Goal: Task Accomplishment & Management: Manage account settings

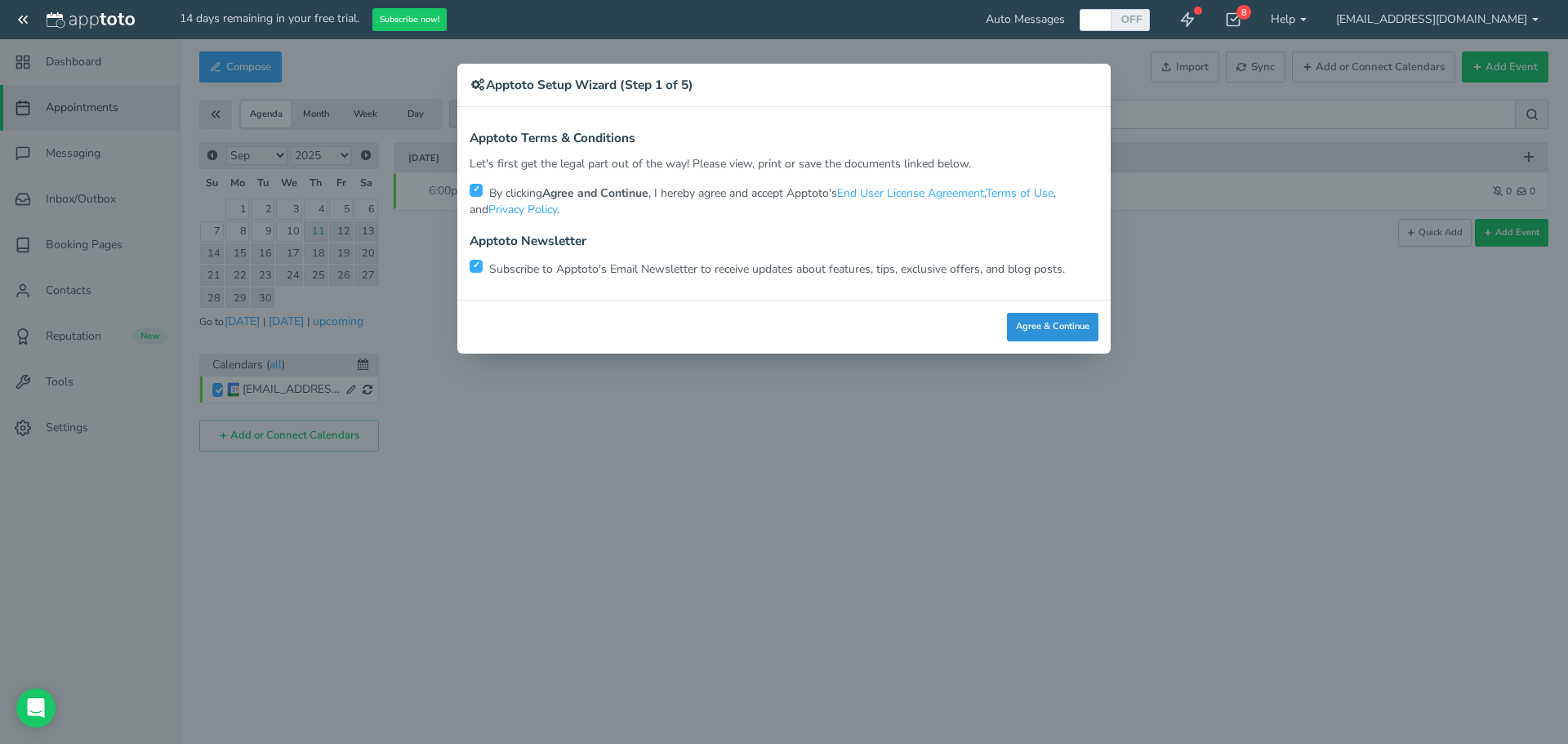
click at [1071, 331] on button "Agree & Continue" at bounding box center [1052, 326] width 91 height 28
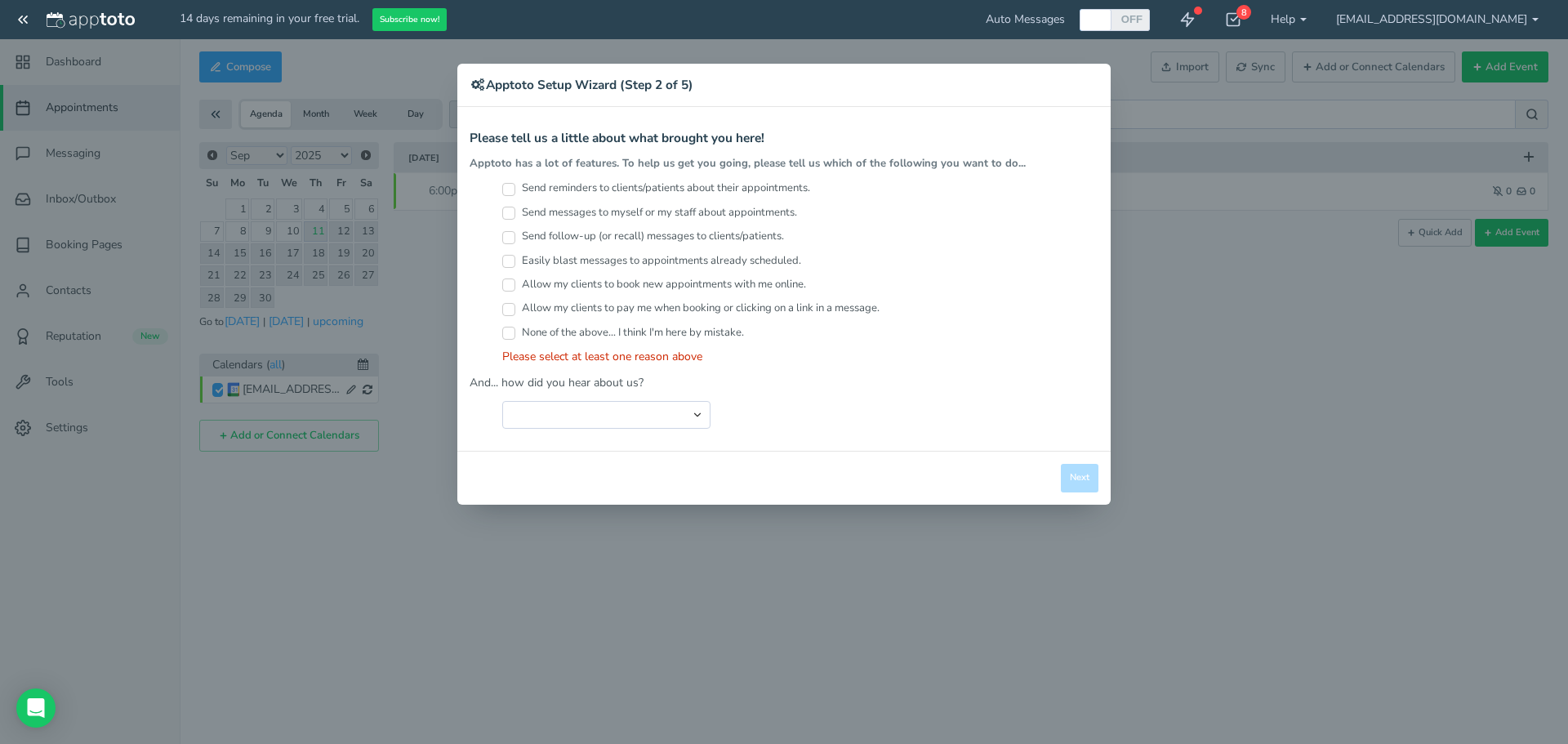
click at [511, 187] on input "Send reminders to clients/patients about their appointments." at bounding box center [508, 189] width 13 height 13
checkbox input "true"
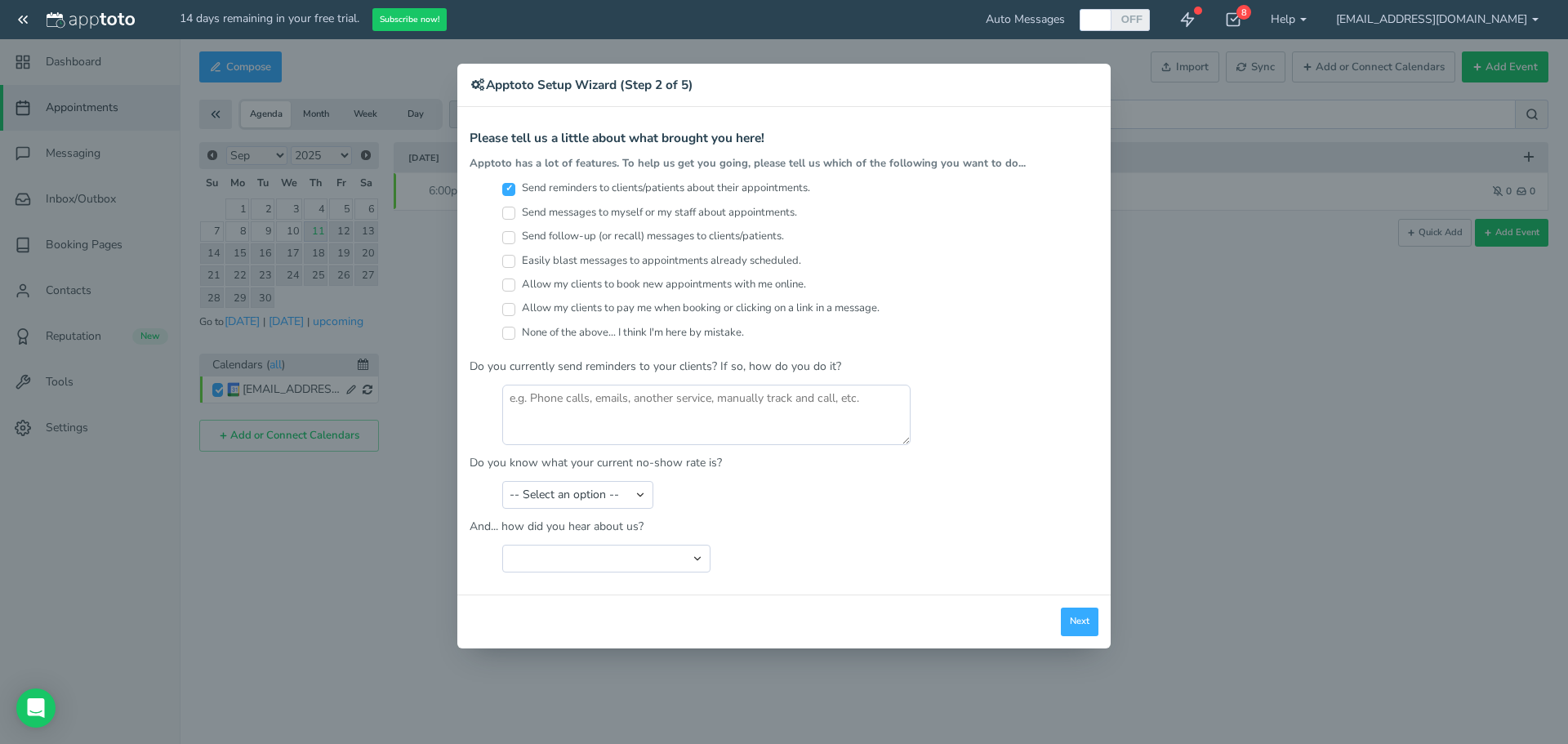
click at [507, 216] on input "Send messages to myself or my staff about appointments." at bounding box center [508, 212] width 13 height 13
checkbox input "true"
click at [507, 241] on input "Send follow-up (or recall) messages to clients/patients." at bounding box center [508, 237] width 13 height 13
checkbox input "true"
click at [509, 264] on input "Easily blast messages to appointments already scheduled." at bounding box center [508, 261] width 13 height 13
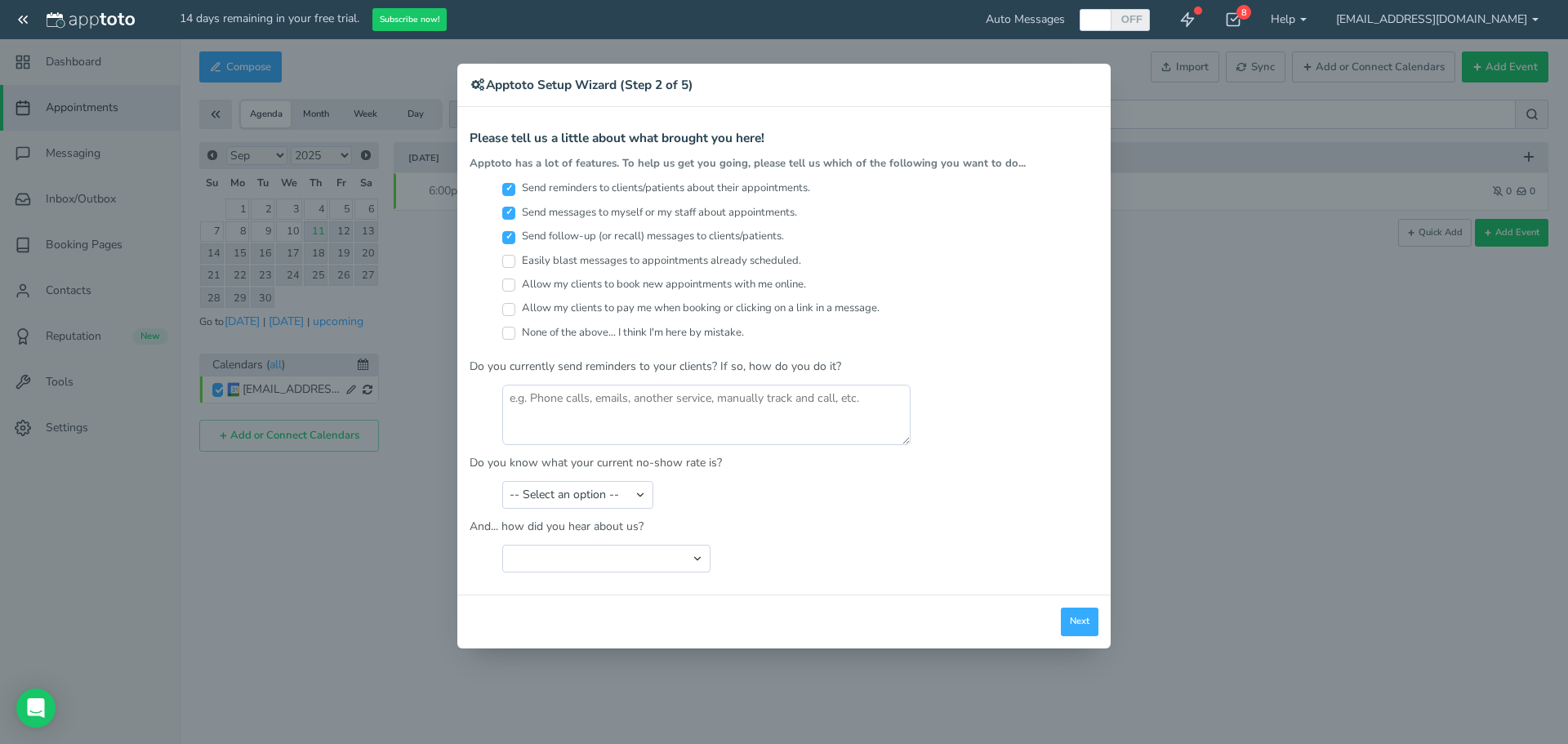
checkbox input "true"
click at [510, 282] on input "Allow my clients to book new appointments with me online." at bounding box center [508, 284] width 13 height 13
checkbox input "true"
click at [511, 309] on input "Allow my clients to pay me when booking or clicking on a link in a message." at bounding box center [508, 309] width 13 height 13
checkbox input "true"
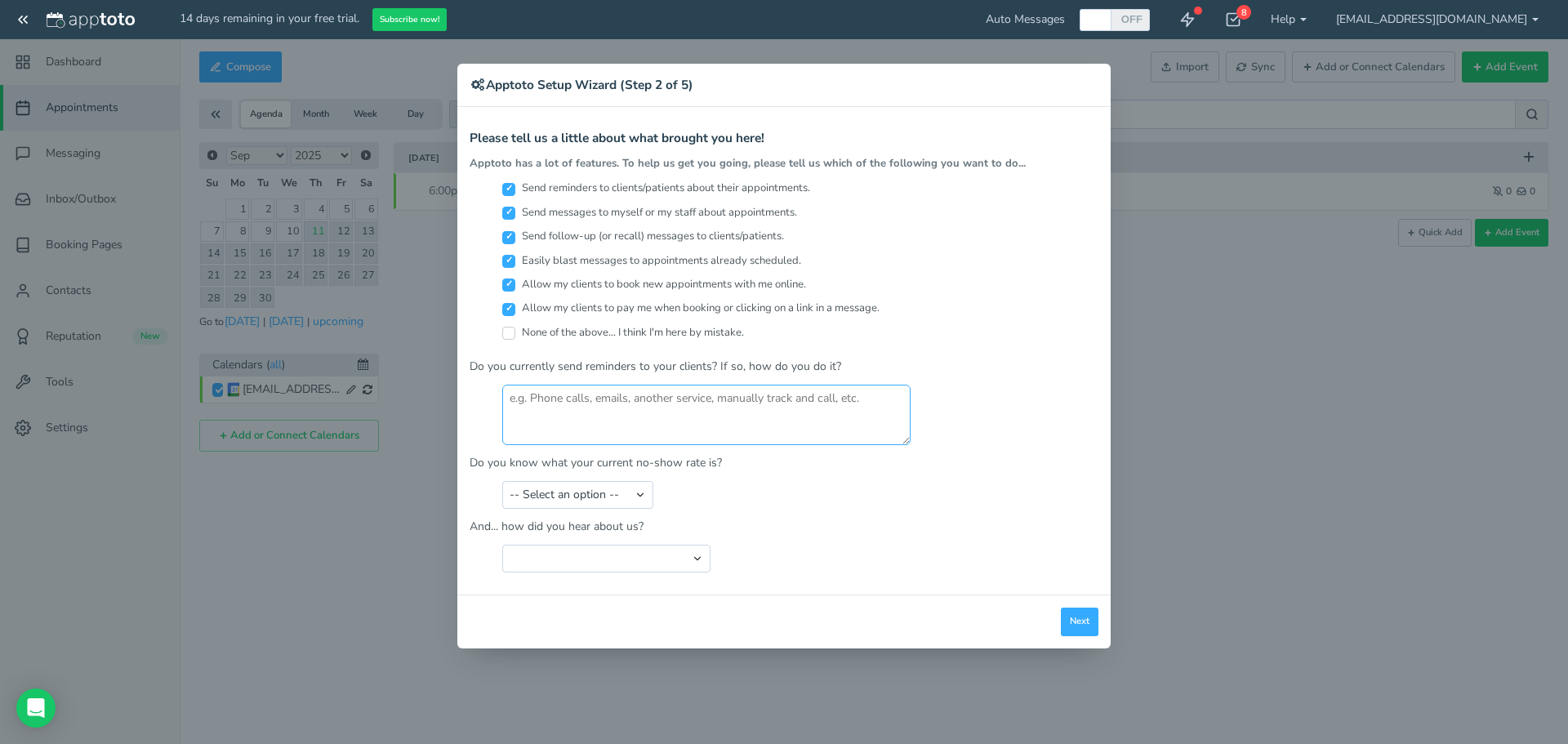
click at [616, 418] on textarea at bounding box center [705, 415] width 408 height 60
type textarea "no"
click at [619, 491] on select "-- Select an option -- Less than 5% 5-10% 10-20% 20-30% More than 30% Not sure" at bounding box center [577, 495] width 151 height 27
select select "string:5-10%"
click at [502, 481] on select "-- Select an option -- Less than 5% 5-10% 10-20% 20-30% More than 30% Not sure" at bounding box center [577, 495] width 151 height 27
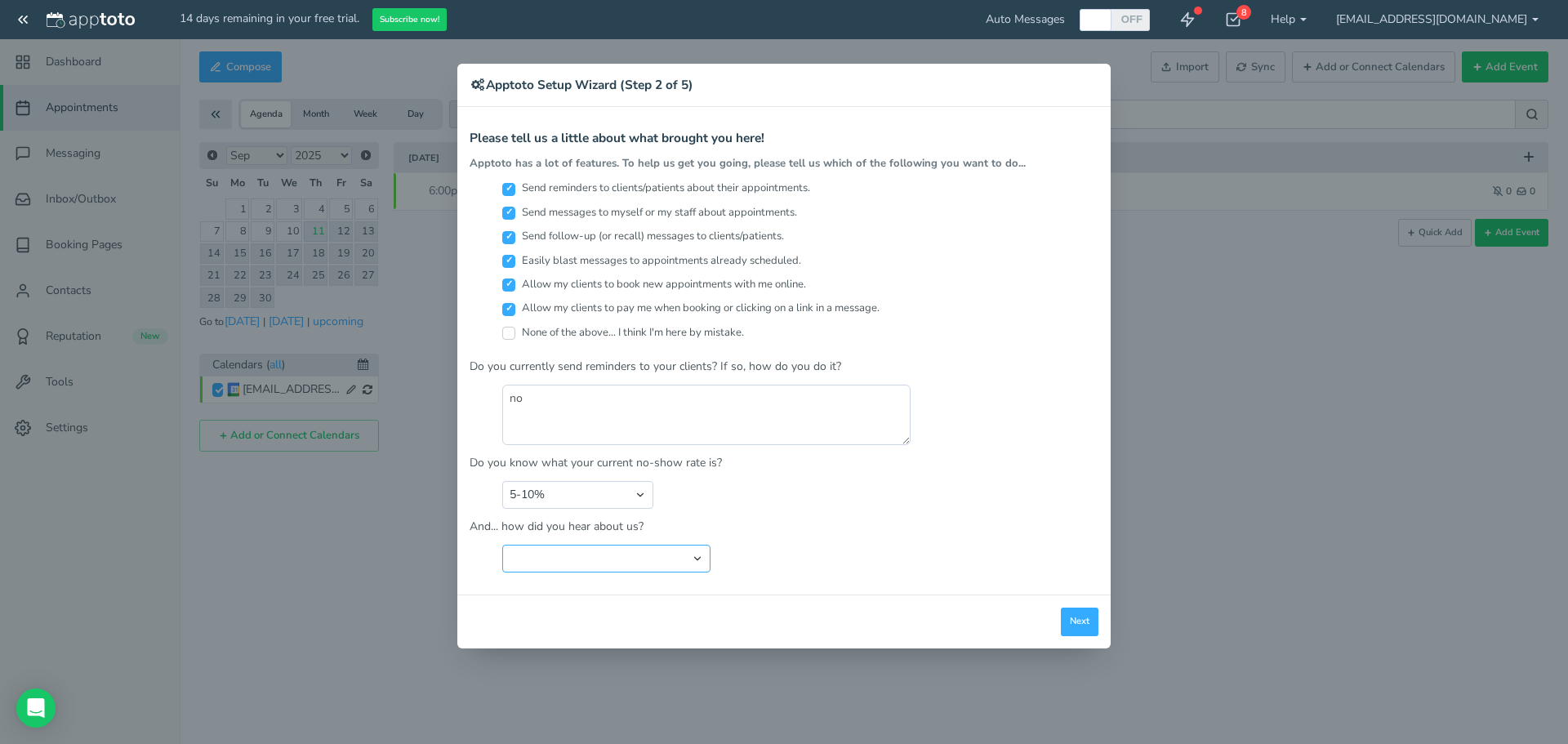
click at [604, 556] on select "Search Engine (Google, Yahoo, Bing, etc.) Search Engine Advertisement Blog Post…" at bounding box center [606, 558] width 208 height 27
select select "string:Friend or Co-Worker"
click at [502, 545] on select "Search Engine (Google, Yahoo, Bing, etc.) Search Engine Advertisement Blog Post…" at bounding box center [606, 558] width 208 height 27
click at [1083, 619] on button "Next" at bounding box center [1080, 621] width 38 height 28
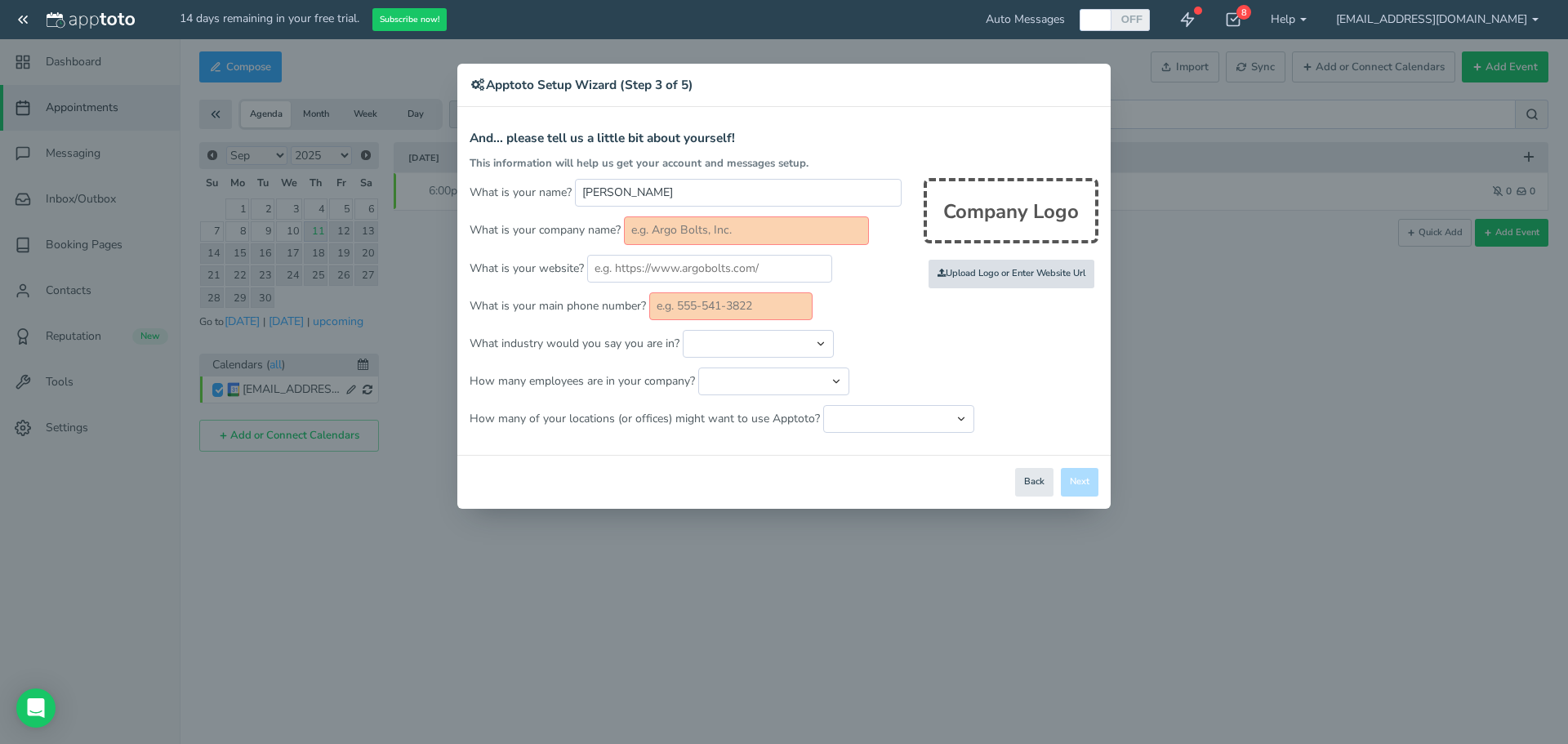
click at [1013, 274] on input "file" at bounding box center [654, 274] width 1555 height 113
click at [667, 235] on input "text" at bounding box center [746, 230] width 245 height 27
type input "2 Brothers septic"
click at [664, 274] on input "text" at bounding box center [709, 269] width 245 height 27
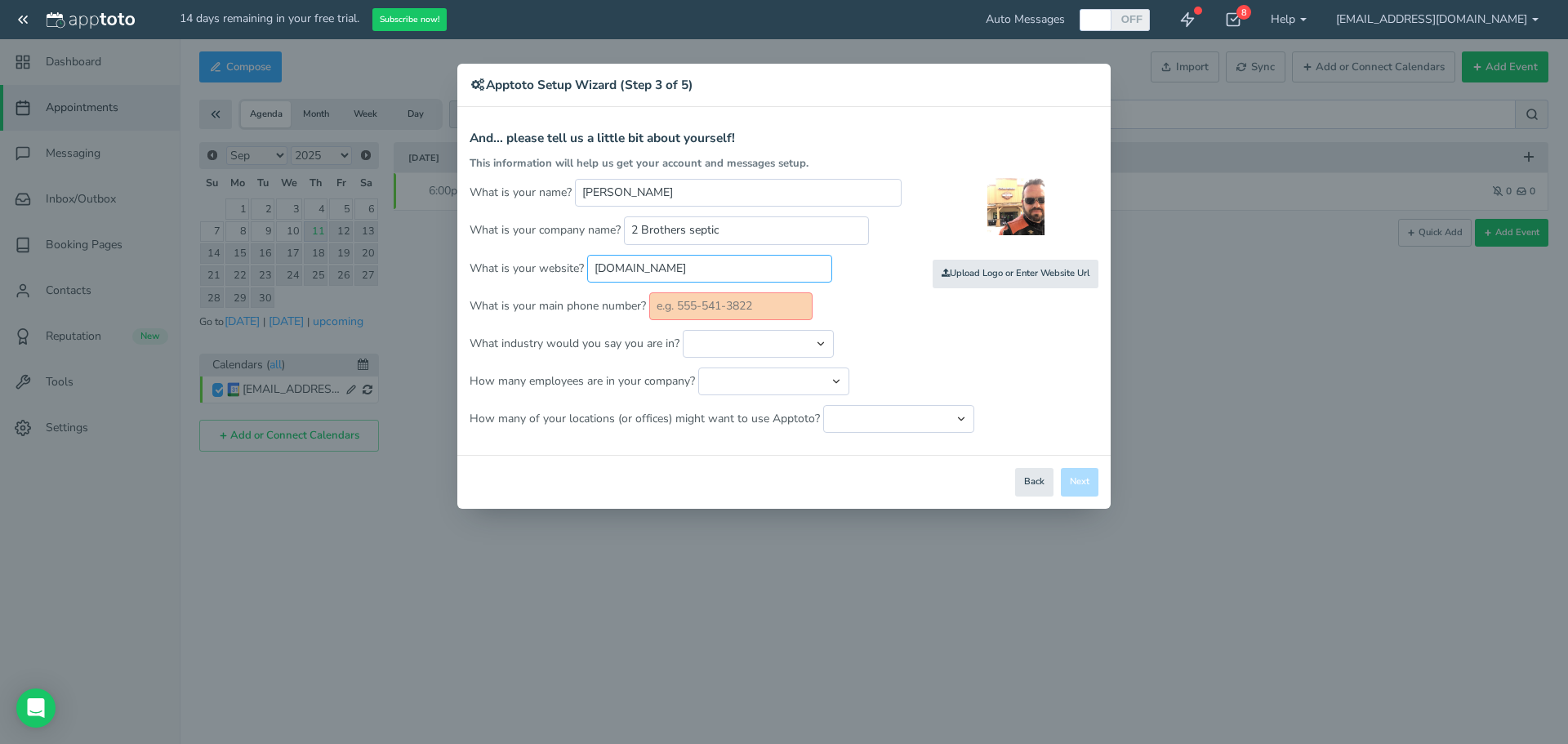
type input "[DOMAIN_NAME]"
click at [661, 305] on input "text" at bounding box center [731, 306] width 163 height 27
type input "[PHONE_NUMBER]"
click at [702, 342] on select "Automotive Cleaning Services Consulting Education - Classroom Education - Admis…" at bounding box center [759, 344] width 151 height 27
select select "string:Plumbing"
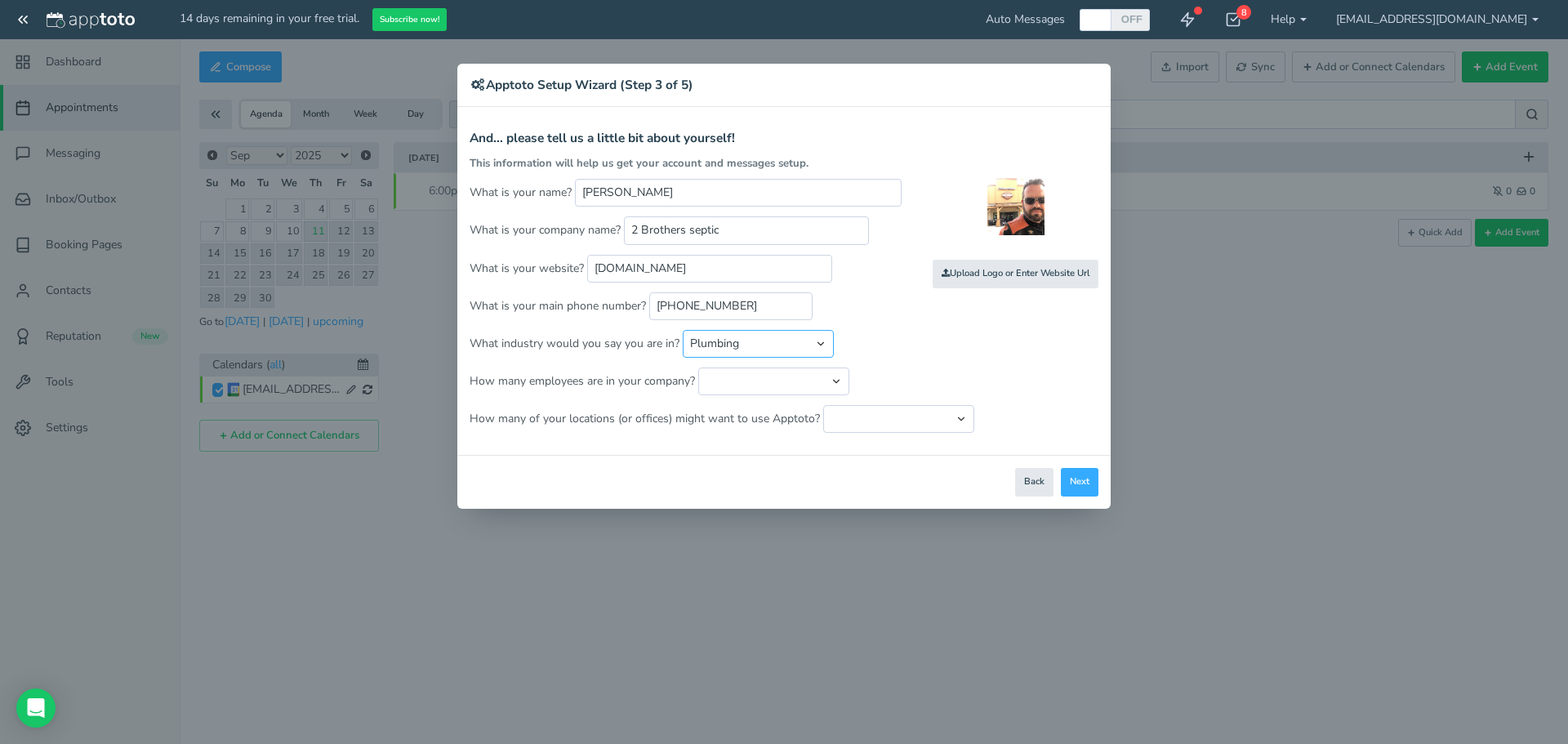
click at [683, 330] on select "Automotive Cleaning Services Consulting Education - Classroom Education - Admis…" at bounding box center [759, 344] width 151 height 27
click at [761, 378] on select "Just me 1 to 5 6 to 10 11 to 25 26 to 50 51 to 100 101 to 500 501 to 1000 More …" at bounding box center [774, 381] width 151 height 27
select select "string:6..10"
click at [699, 368] on select "Just me 1 to 5 6 to 10 11 to 25 26 to 50 51 to 100 101 to 500 501 to 1000 More …" at bounding box center [774, 381] width 151 height 27
click at [864, 416] on select "Just one location 2 3 4 5 6 to 10 11 to 25 26 to 50 More than 50" at bounding box center [899, 418] width 151 height 27
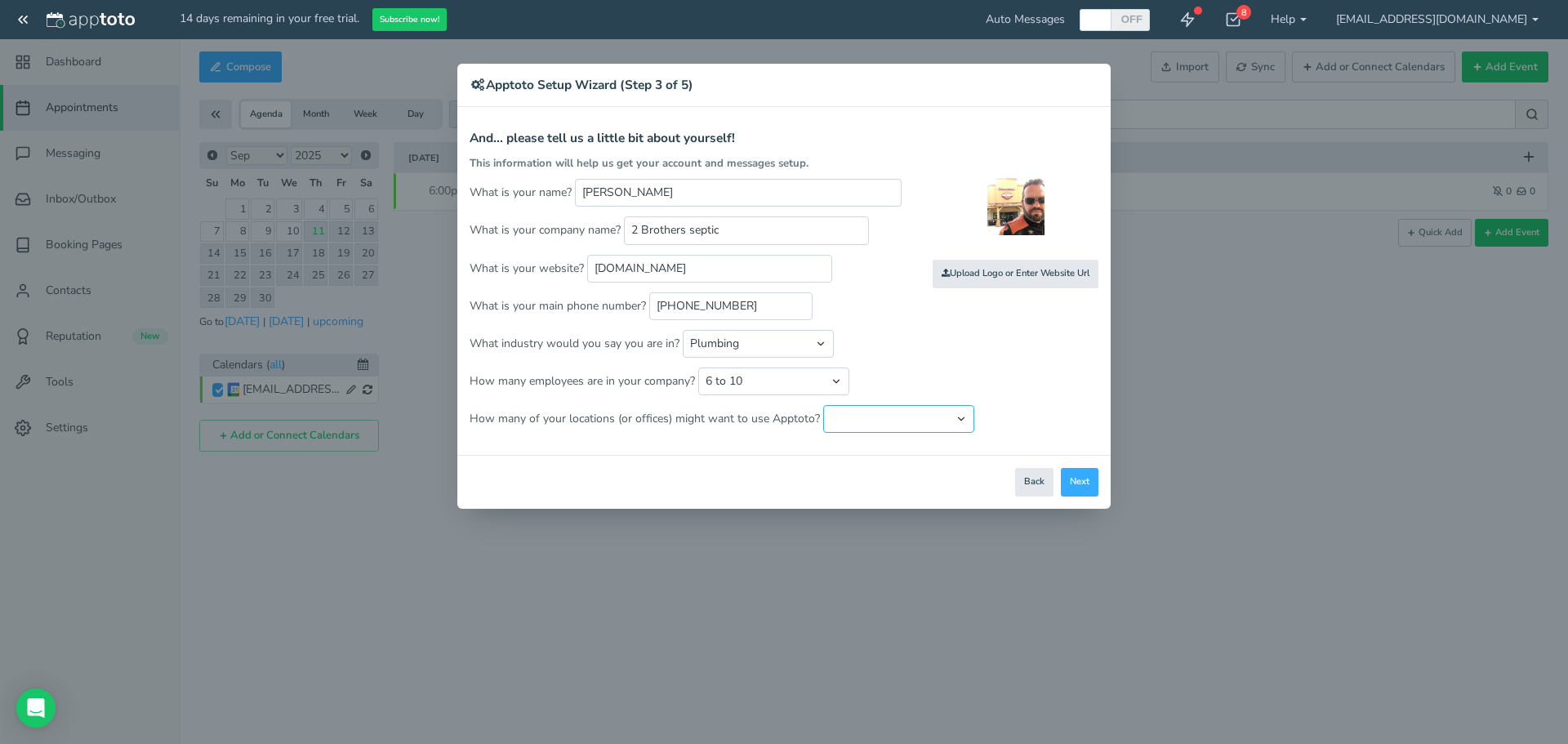
select select "string:1"
click at [823, 405] on select "Just one location 2 3 4 5 6 to 10 11 to 25 26 to 50 More than 50" at bounding box center [899, 418] width 151 height 27
click at [985, 269] on input "file" at bounding box center [658, 274] width 1555 height 113
type input "C:\fakepath\logo.jpg"
click at [1078, 480] on button "Next" at bounding box center [1080, 482] width 38 height 28
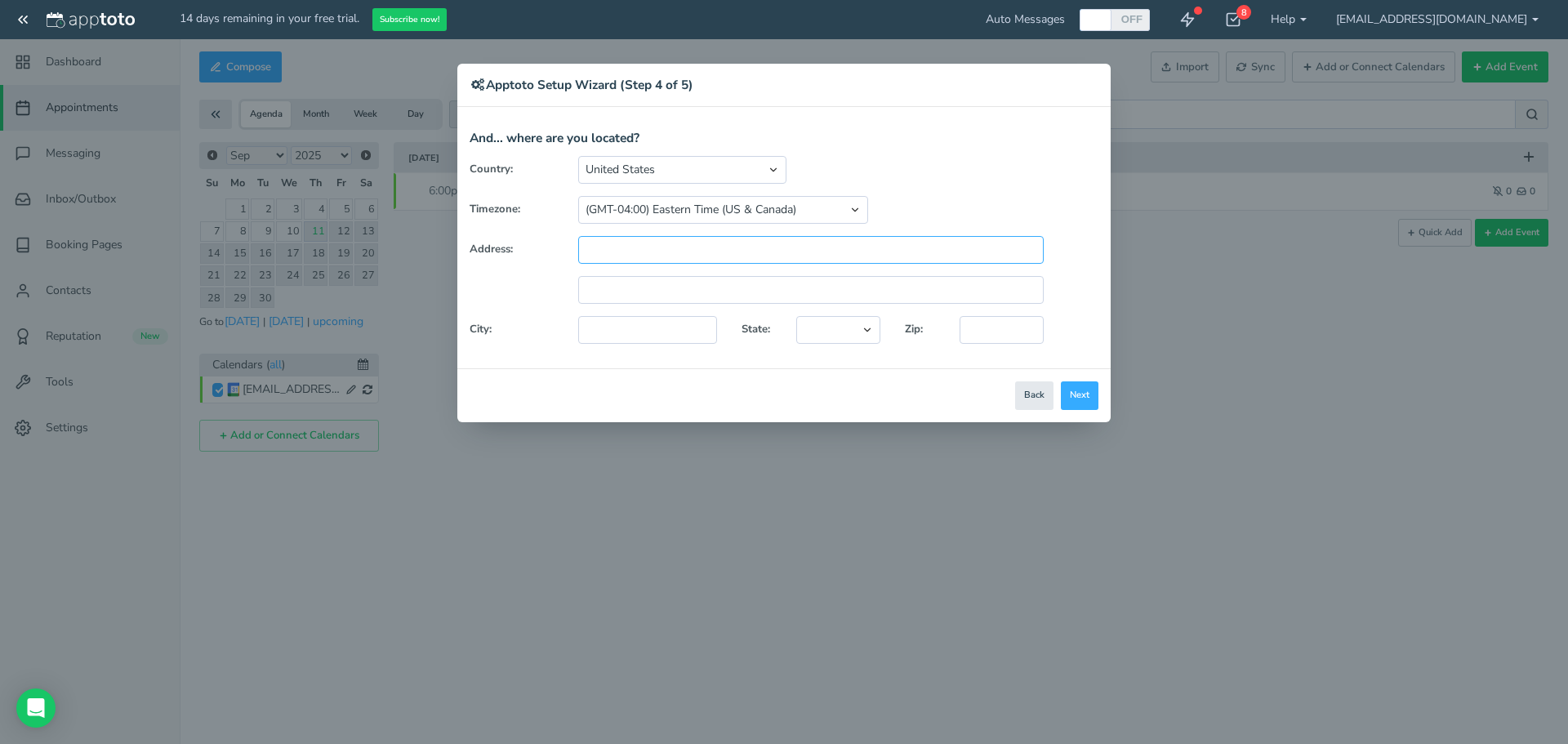
click at [619, 245] on input "text" at bounding box center [811, 250] width 466 height 27
click at [616, 333] on input "text" at bounding box center [648, 330] width 139 height 27
type input "Winder"
select select "string:[GEOGRAPHIC_DATA]"
type input "30680"
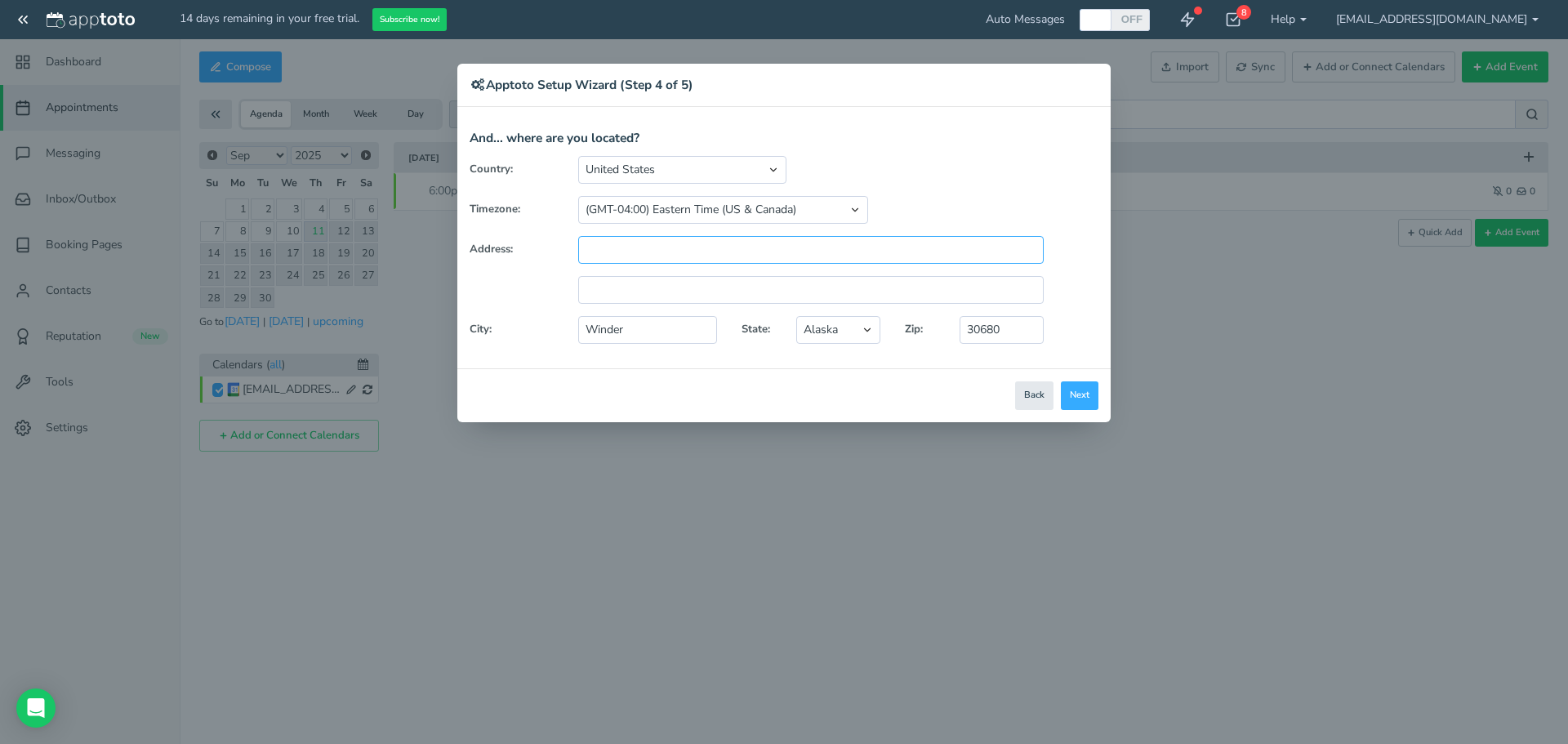
click at [603, 247] on input "text" at bounding box center [811, 250] width 466 height 27
type input "[STREET_ADDRESS]"
click at [1089, 397] on button "Next" at bounding box center [1080, 395] width 38 height 28
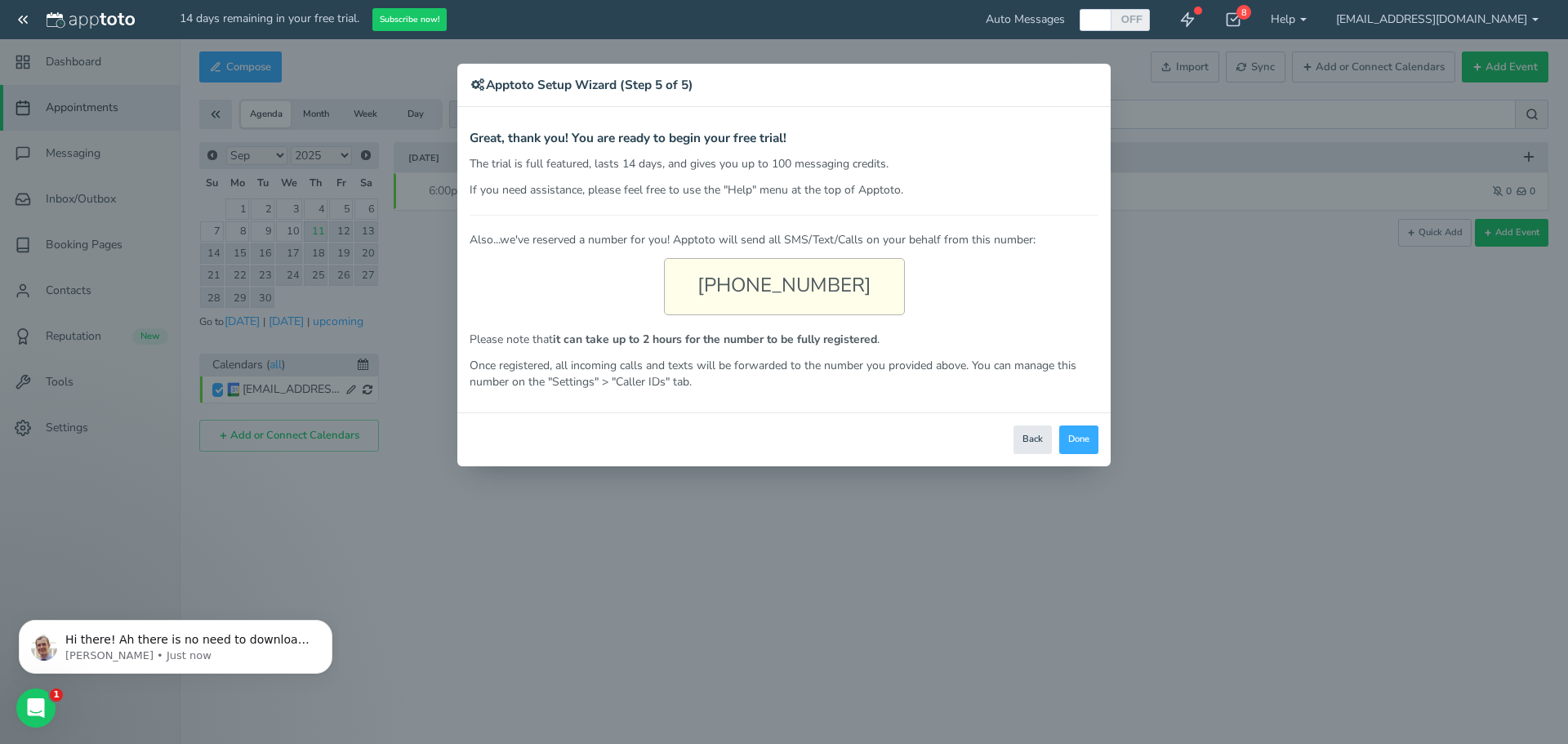
click at [820, 298] on div "[PHONE_NUMBER]" at bounding box center [784, 286] width 241 height 58
click at [1075, 435] on button "Done" at bounding box center [1079, 439] width 40 height 28
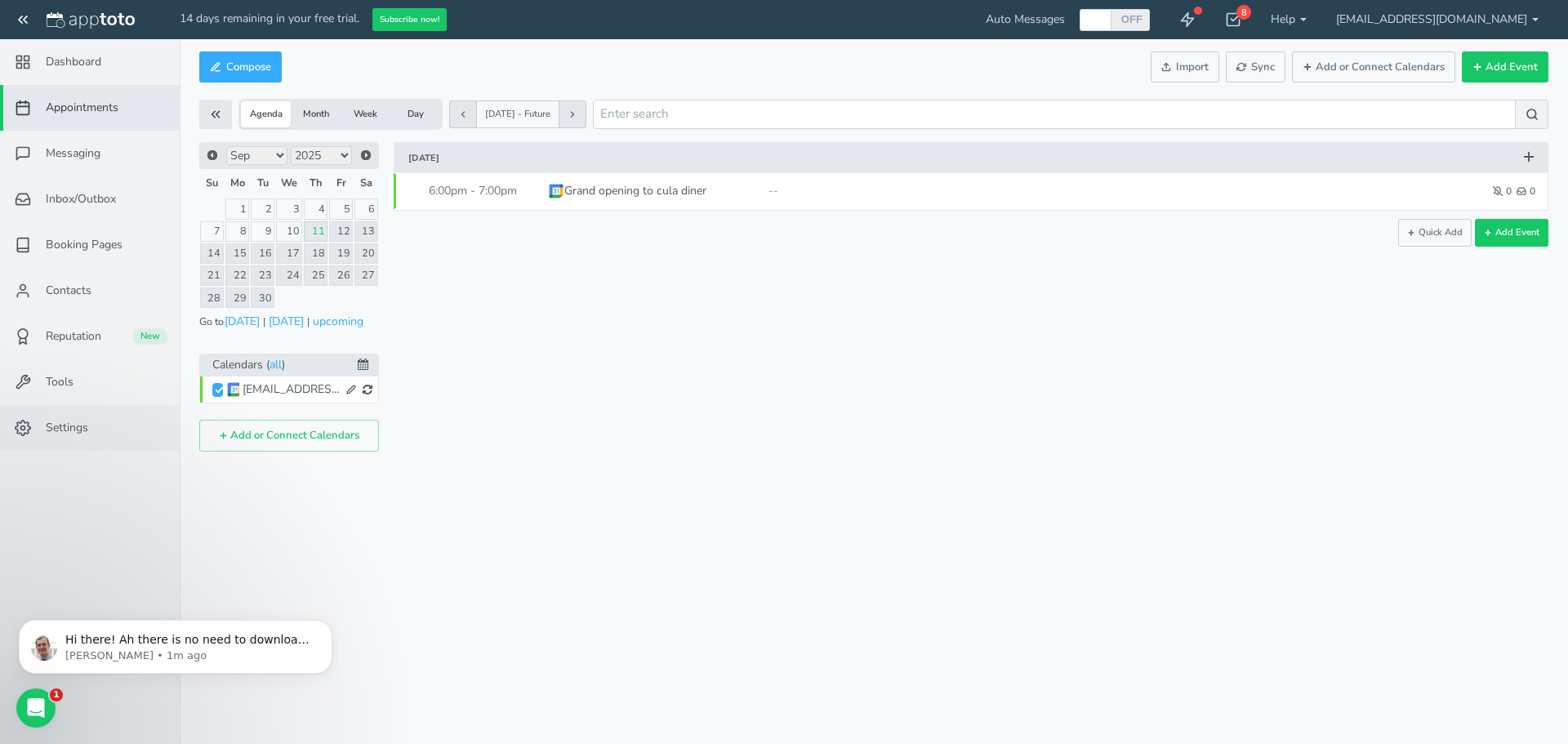
click at [58, 430] on span "Settings" at bounding box center [66, 428] width 42 height 16
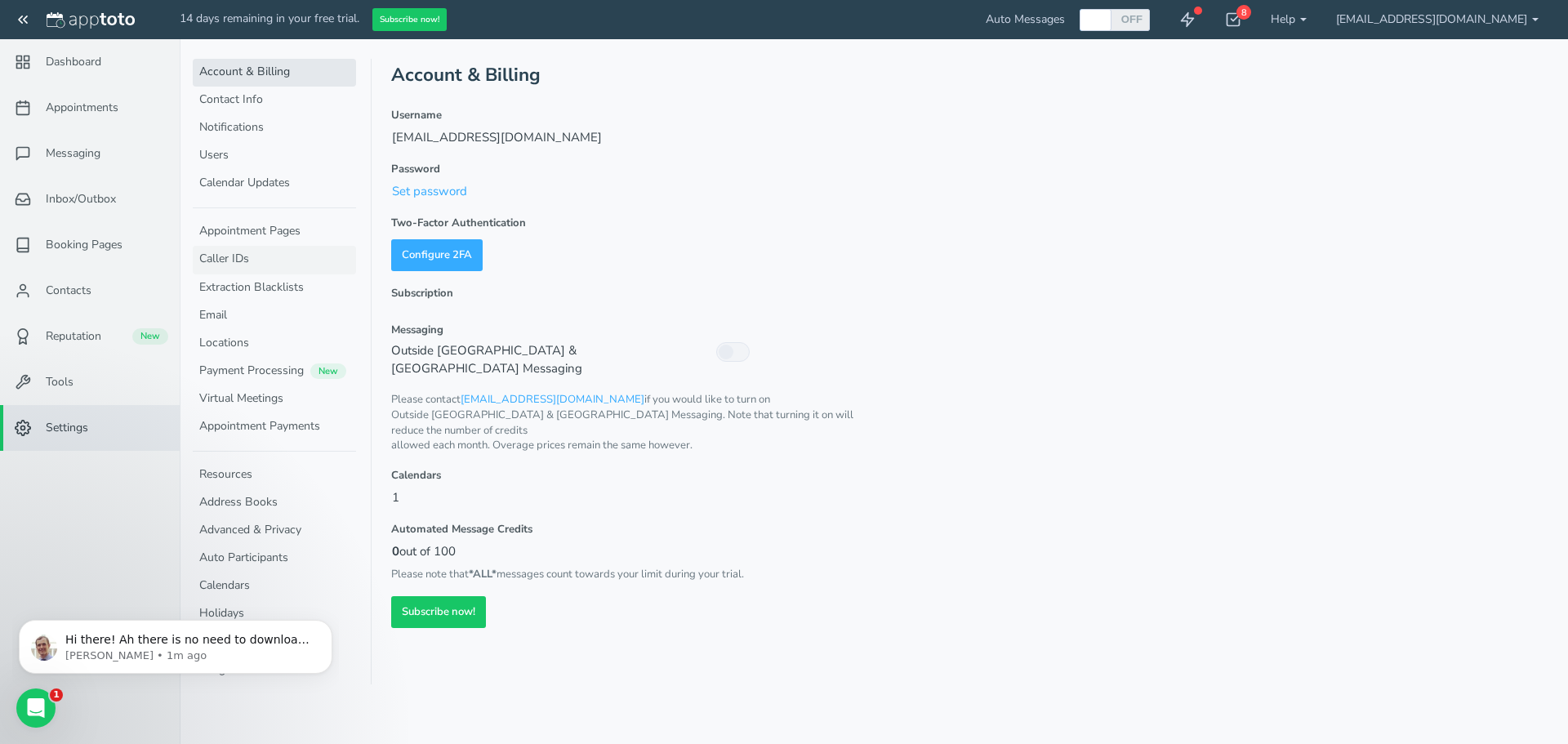
click at [206, 256] on link "Caller IDs" at bounding box center [274, 259] width 163 height 27
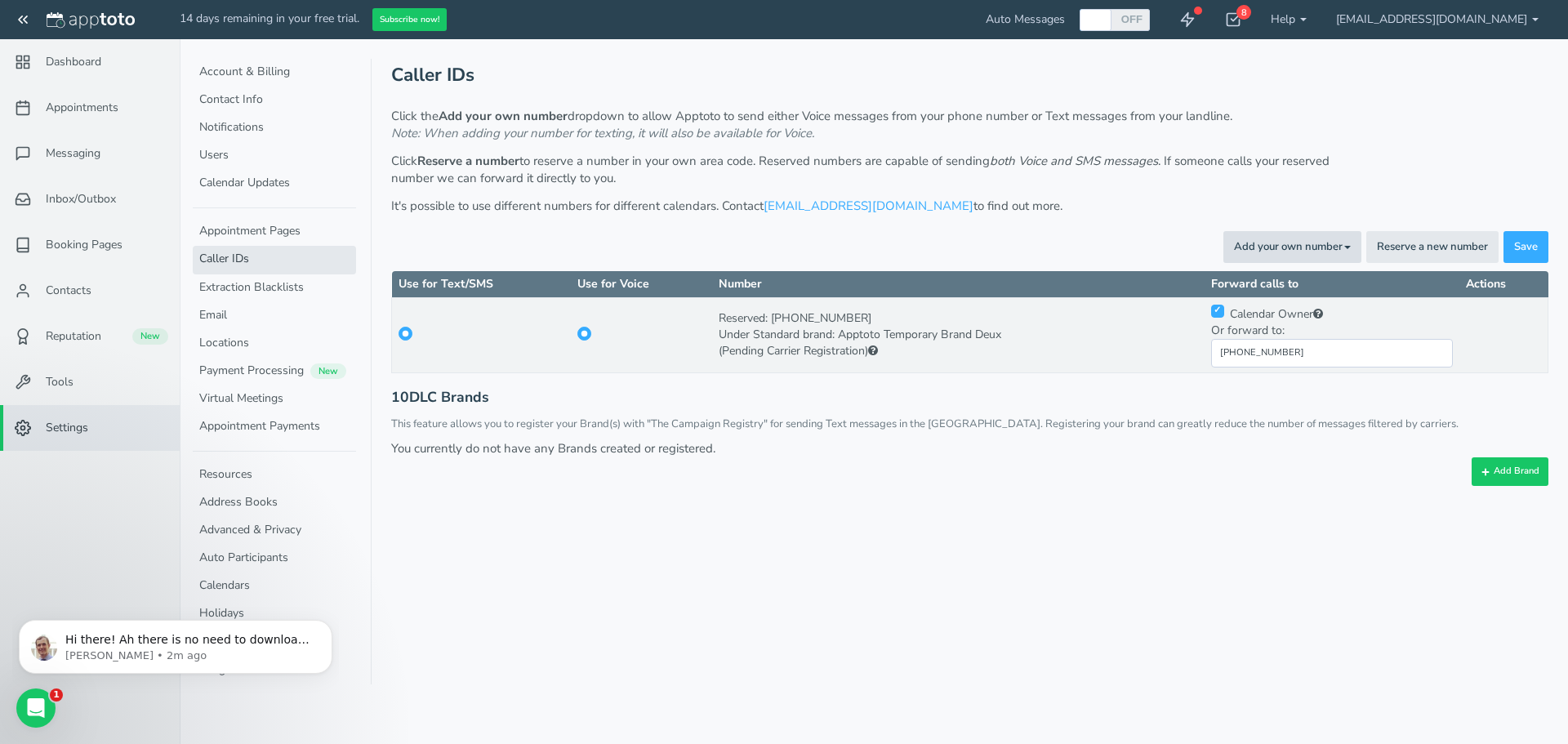
click at [1326, 254] on button "Add your own number Toggle Dropdown" at bounding box center [1292, 247] width 138 height 32
click at [1296, 282] on link "For Voice Calls" at bounding box center [1254, 281] width 210 height 23
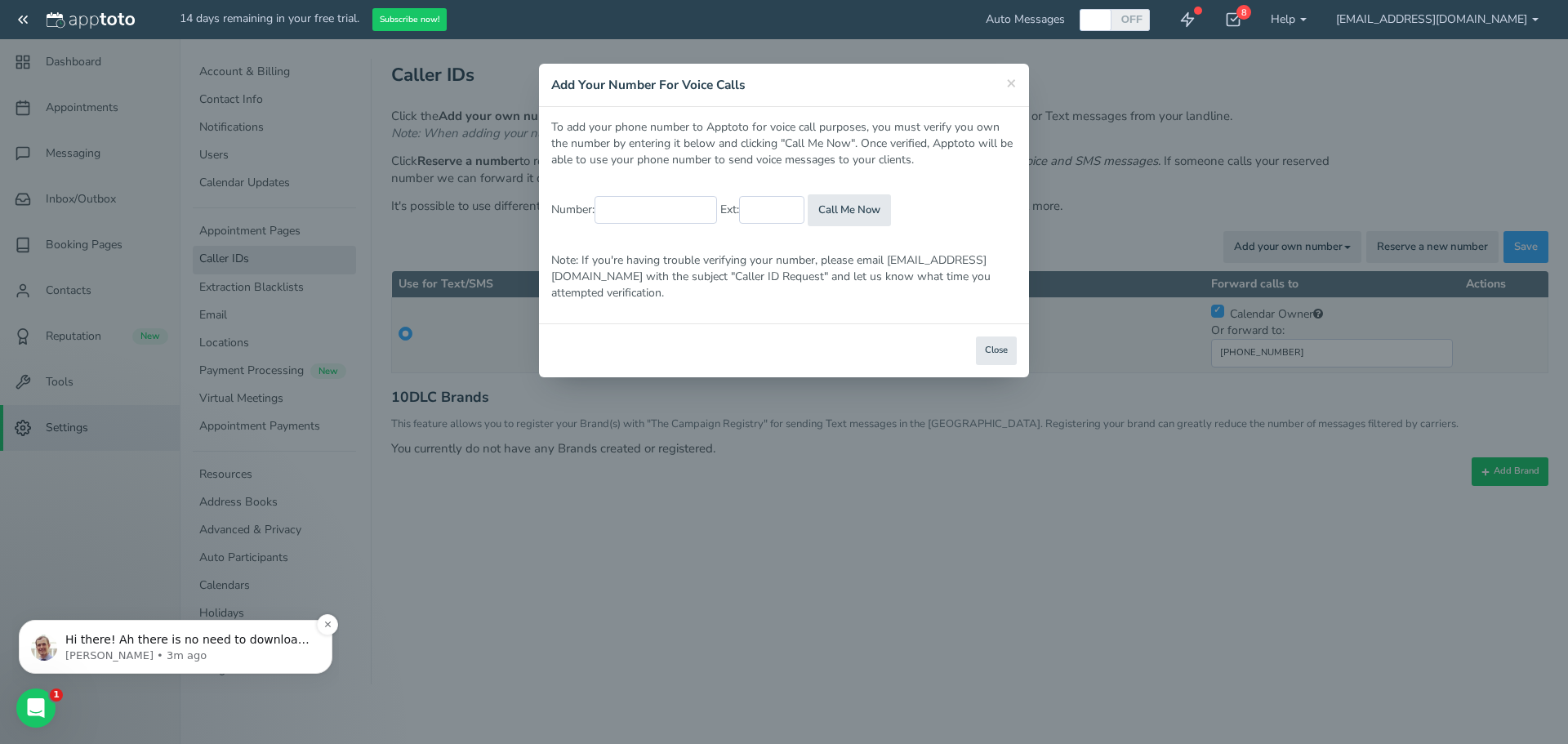
click at [156, 644] on p "Hi there! Ah there is no need to download the application, it is primarily a we…" at bounding box center [188, 640] width 247 height 16
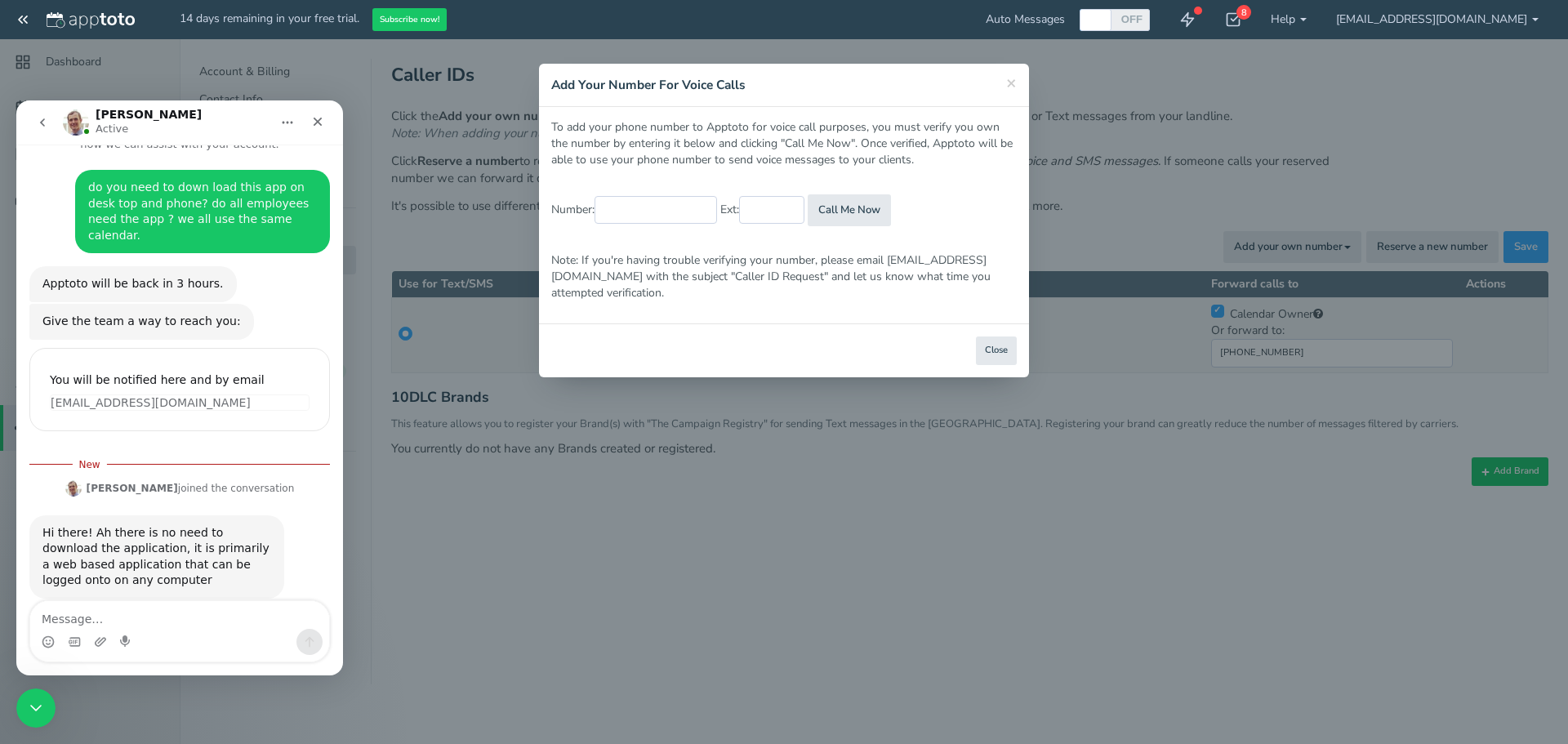
scroll to position [58, 0]
click at [148, 611] on textarea "Message…" at bounding box center [180, 614] width 299 height 27
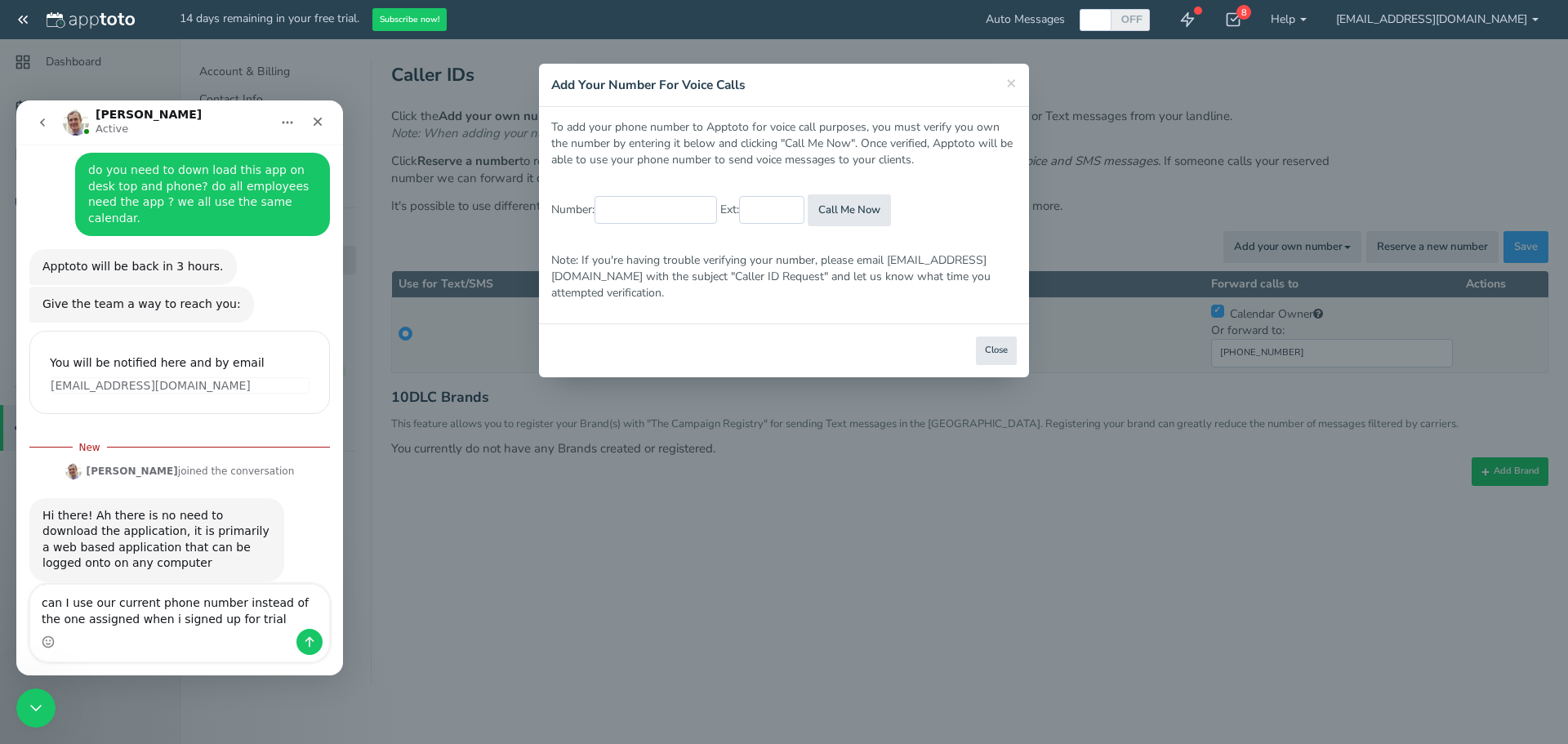
type textarea "can I use our current phone number instead of the one assigned when i signed up…"
click at [308, 642] on icon "Send a message…" at bounding box center [309, 641] width 13 height 13
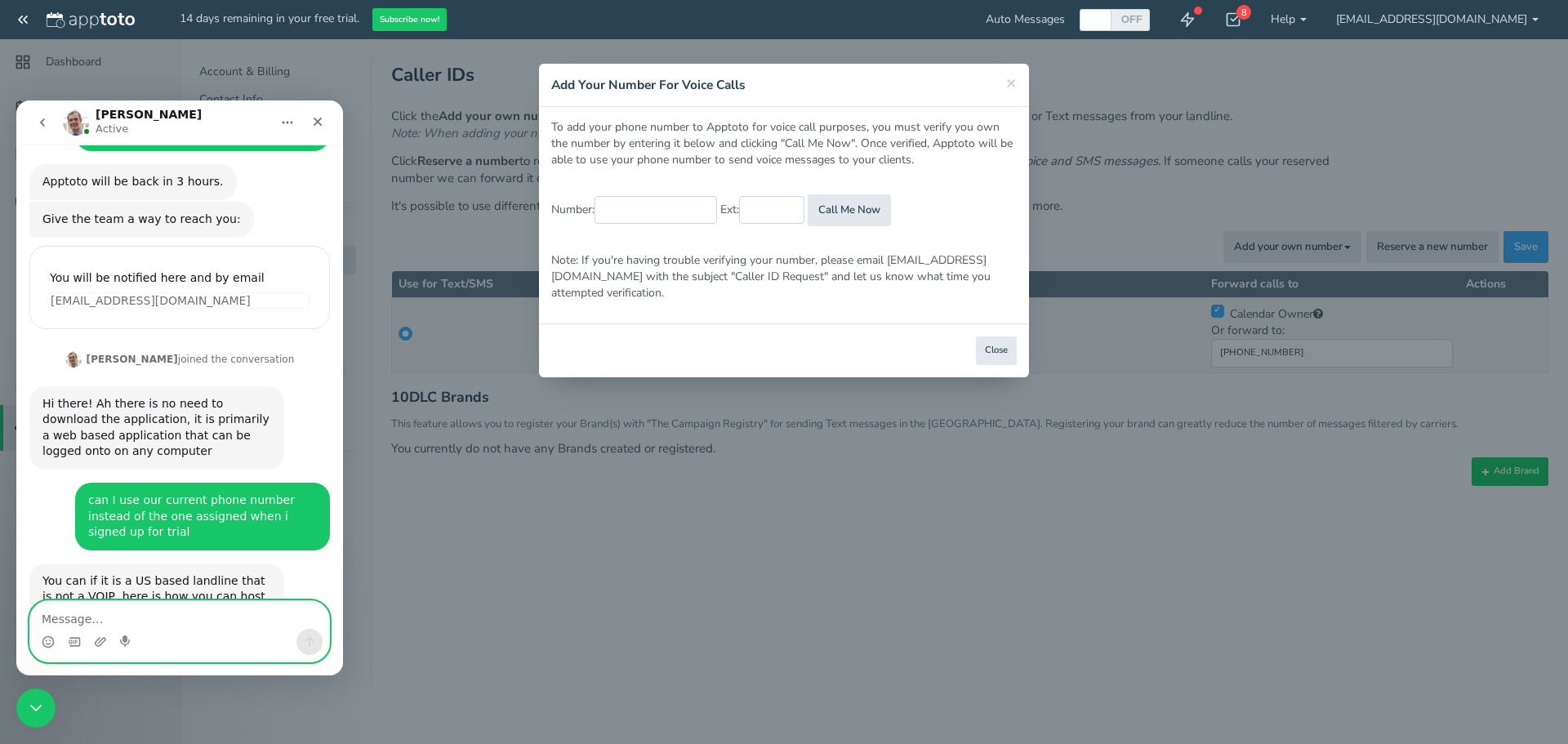
scroll to position [223, 0]
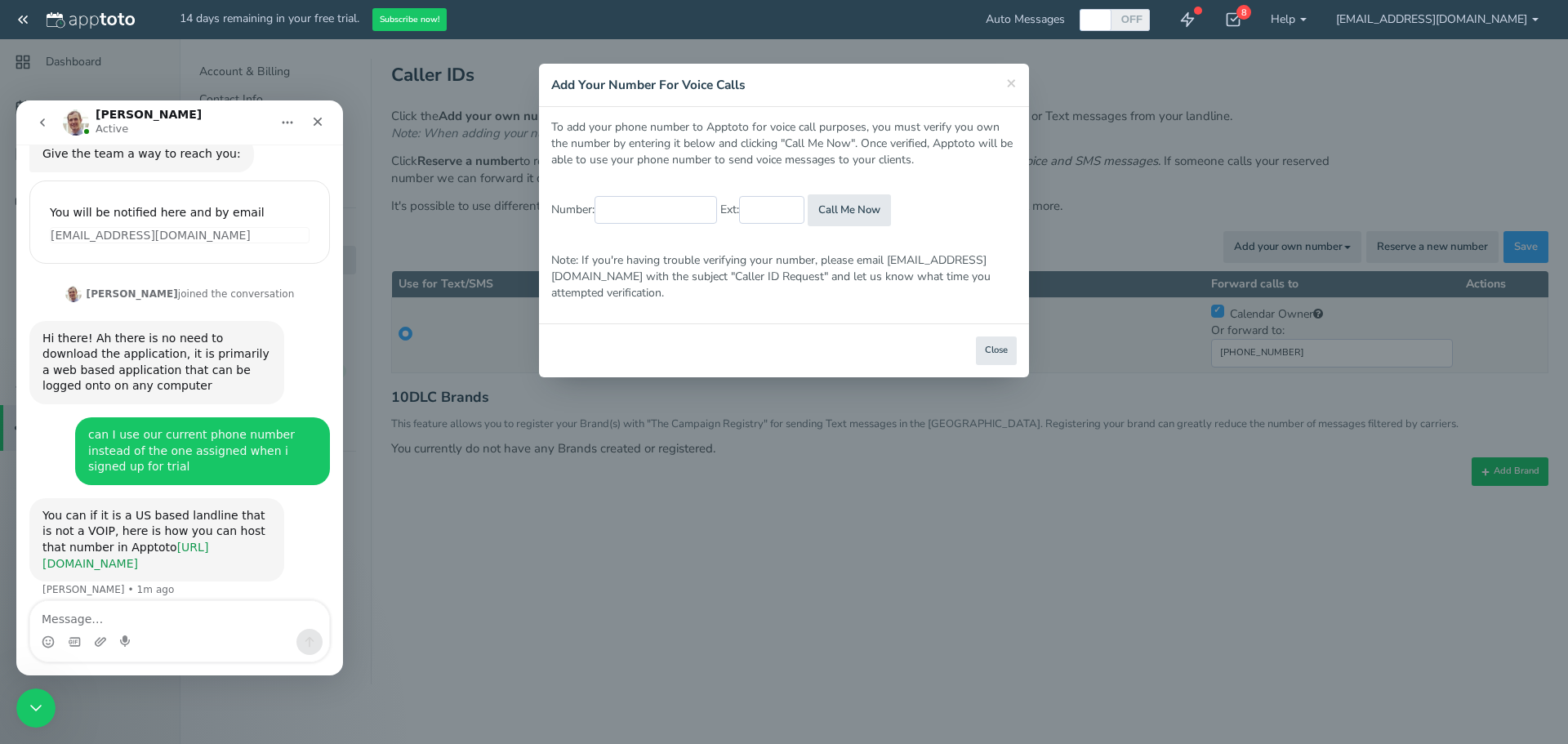
click at [119, 540] on link "[URL][DOMAIN_NAME]" at bounding box center [125, 555] width 166 height 29
click at [669, 200] on input "(___) ___-____" at bounding box center [656, 210] width 123 height 27
type input "[PHONE_NUMBER]"
click at [942, 337] on div "Close Logout Cancel Back Saving! Save Done Next Agree & Continue" at bounding box center [784, 350] width 490 height 54
click at [1003, 338] on button "Close" at bounding box center [997, 351] width 41 height 28
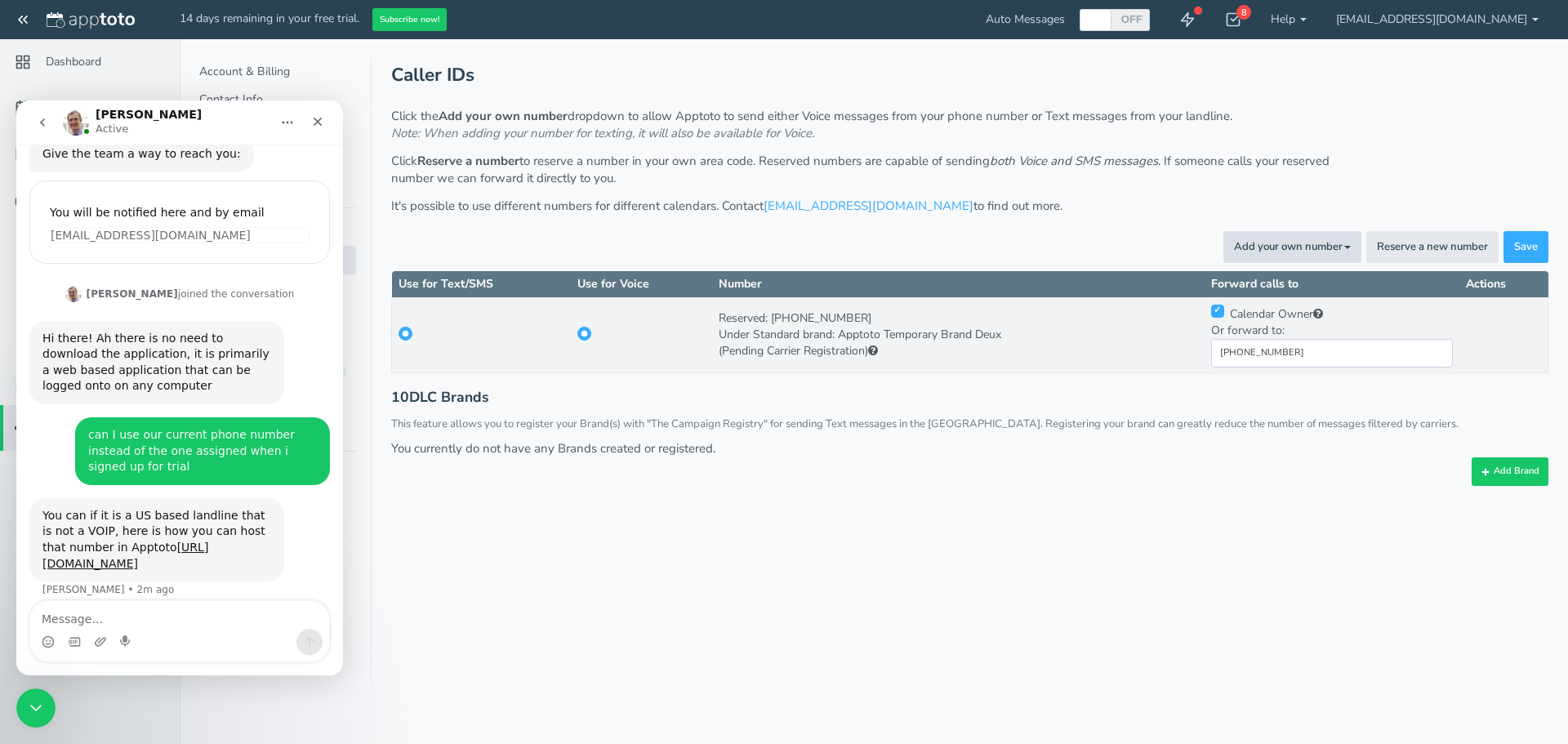
click at [1312, 245] on button "Add your own number Toggle Dropdown" at bounding box center [1292, 247] width 138 height 32
click at [1283, 282] on link "For Voice Calls" at bounding box center [1254, 281] width 210 height 23
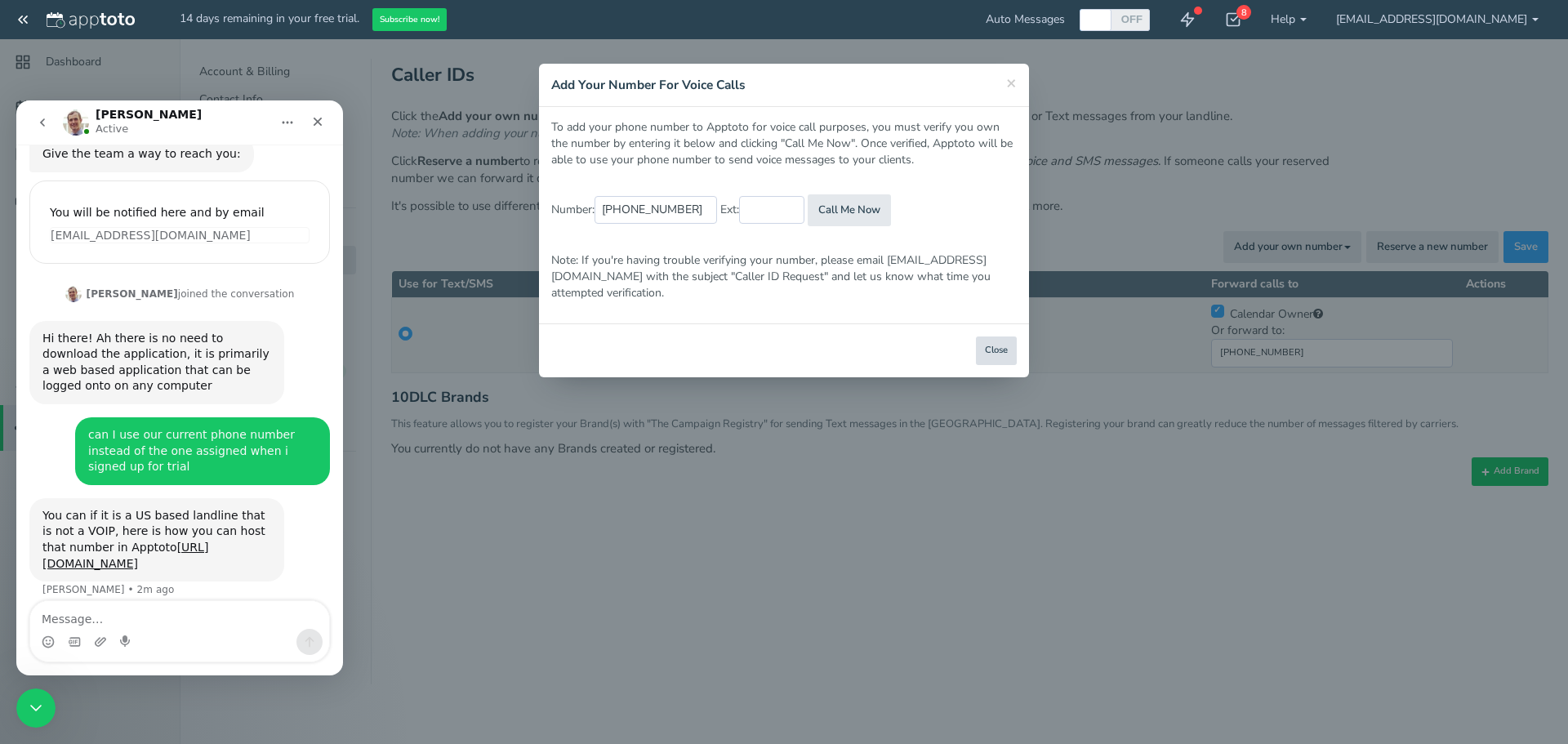
click at [993, 337] on button "Close" at bounding box center [997, 351] width 41 height 28
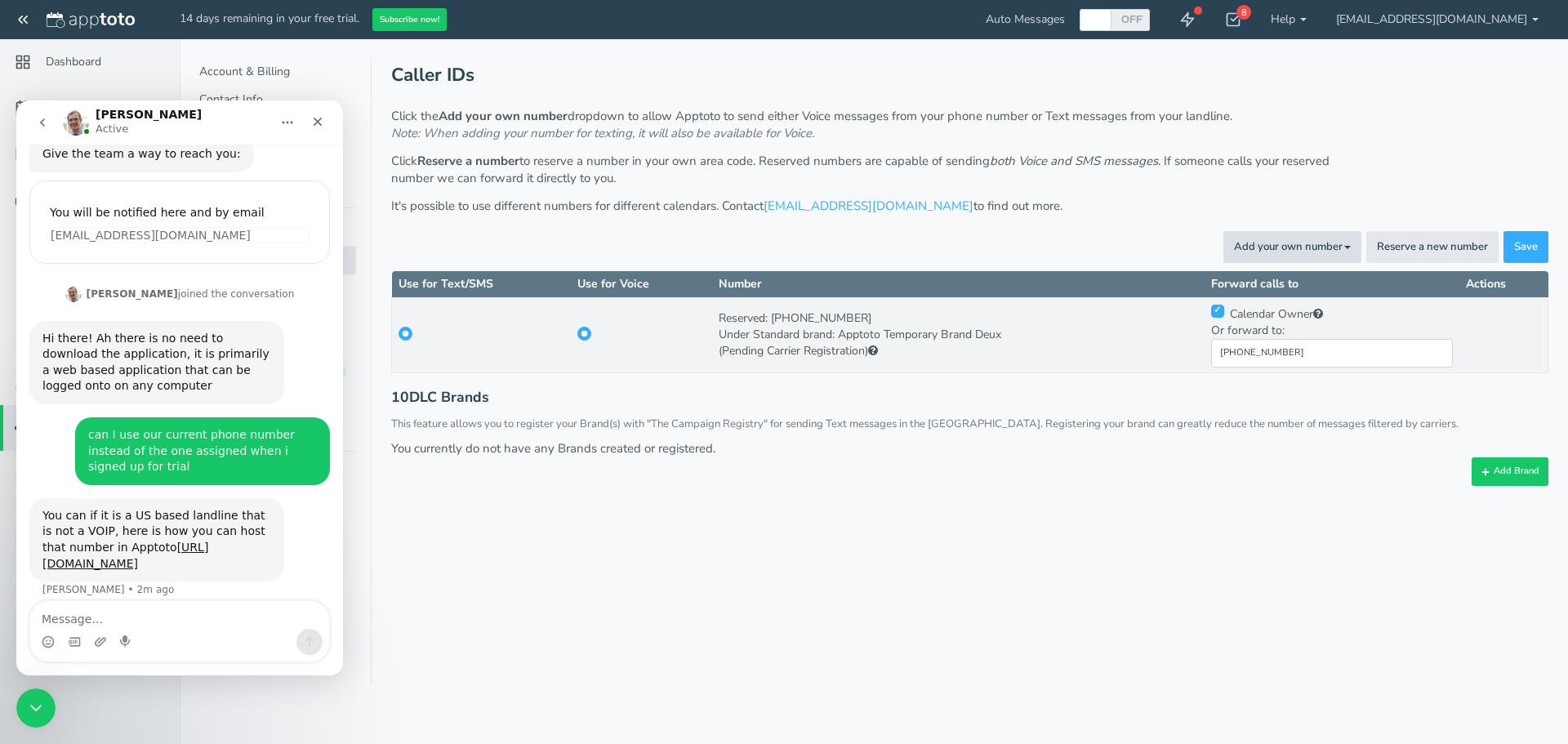
drag, startPoint x: 1230, startPoint y: 242, endPoint x: 1232, endPoint y: 256, distance: 14.1
click at [1231, 242] on button "Add your own number Toggle Dropdown" at bounding box center [1292, 247] width 138 height 32
click at [1221, 306] on link "For Texting" at bounding box center [1254, 303] width 210 height 23
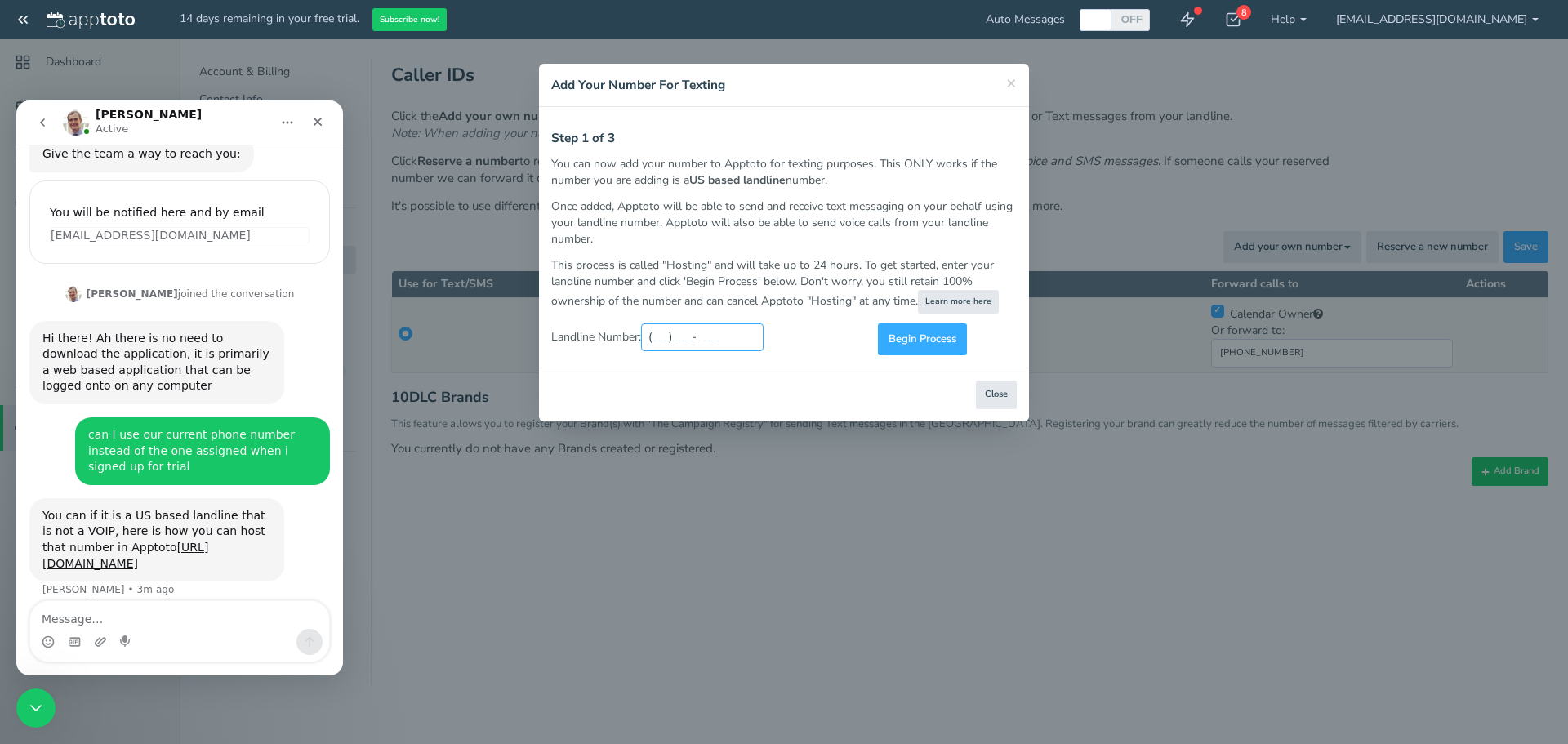
click at [710, 343] on input "(___) ___-____" at bounding box center [702, 337] width 123 height 27
drag, startPoint x: 745, startPoint y: 336, endPoint x: 640, endPoint y: 332, distance: 105.1
click at [640, 332] on div "Landline Number: [PHONE_NUMBER]" at bounding box center [702, 337] width 326 height 27
type input "[PHONE_NUMBER]"
click at [906, 338] on span "Begin Process" at bounding box center [922, 339] width 68 height 15
